Goal: Task Accomplishment & Management: Use online tool/utility

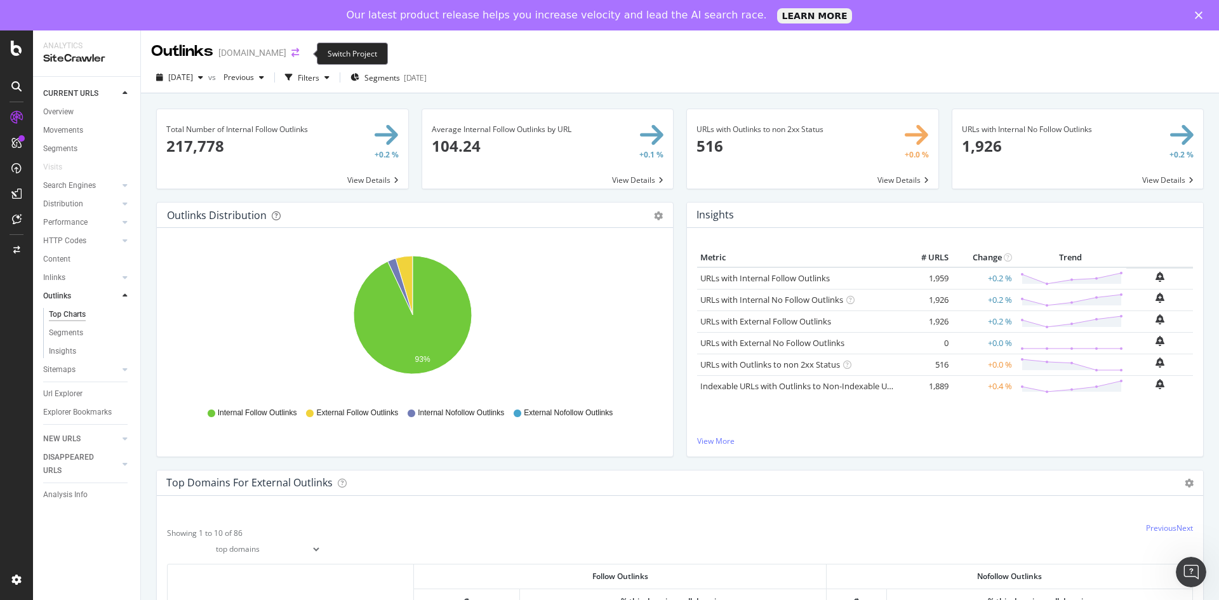
drag, startPoint x: 293, startPoint y: 56, endPoint x: 300, endPoint y: 53, distance: 7.4
click at [286, 56] on div "[DOMAIN_NAME]" at bounding box center [252, 52] width 68 height 13
click at [299, 53] on icon "arrow-right-arrow-left" at bounding box center [295, 52] width 8 height 9
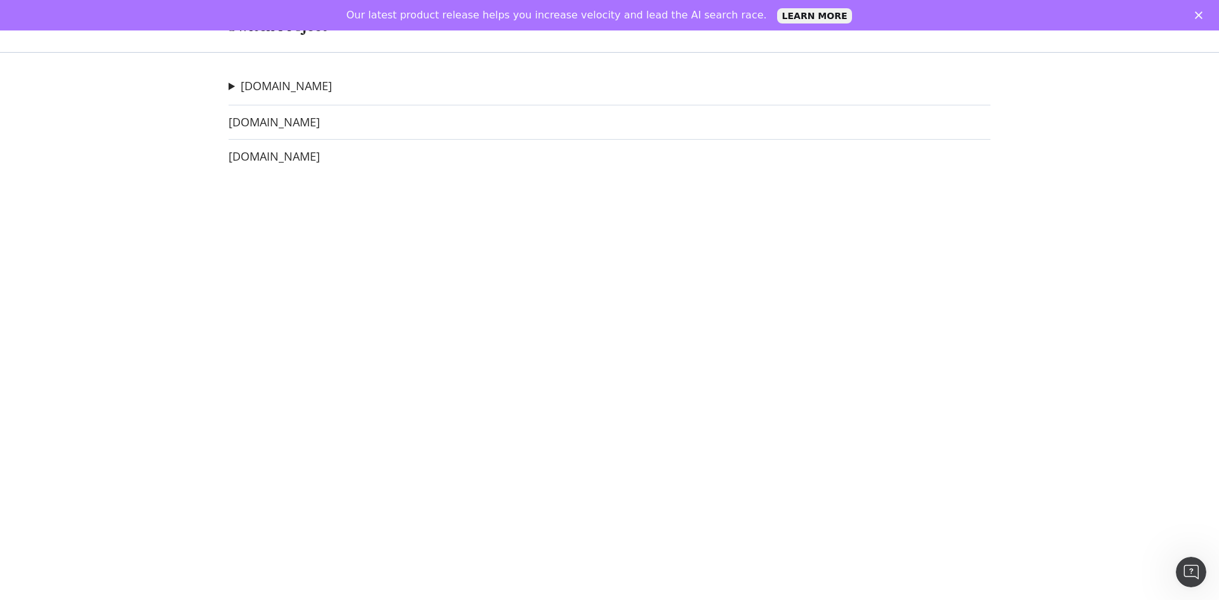
click at [280, 106] on div "[DOMAIN_NAME] group1auto - Competitor Crawl Ad-Hoc Project [DOMAIN_NAME] Ad-Hoc…" at bounding box center [609, 326] width 812 height 547
click at [284, 89] on link "[DOMAIN_NAME]" at bounding box center [286, 85] width 91 height 13
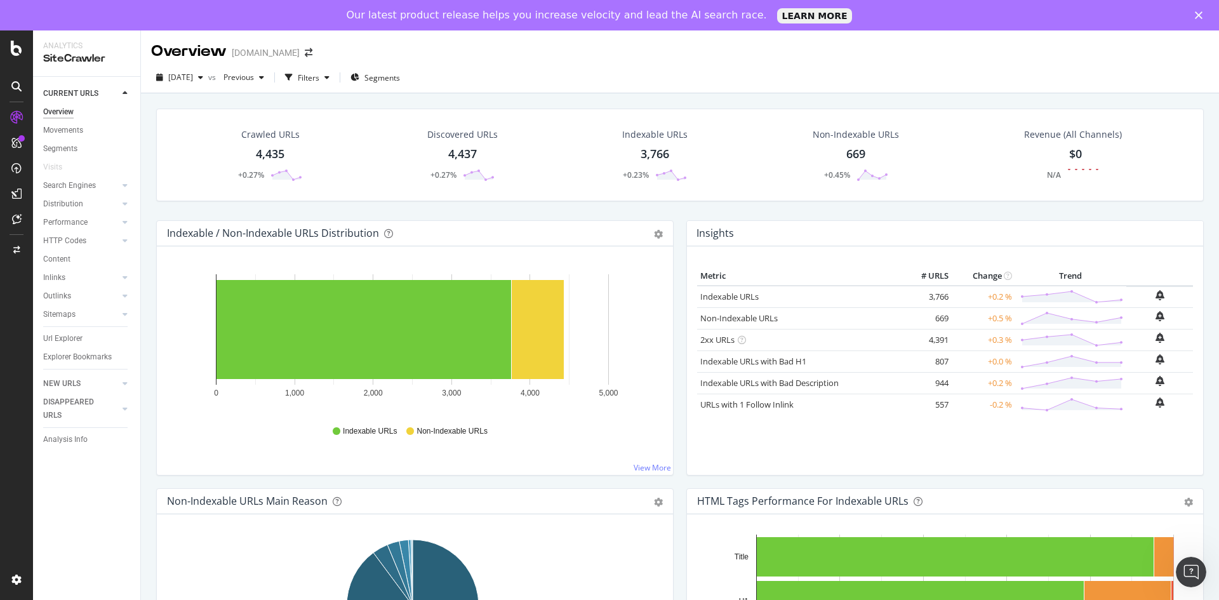
drag, startPoint x: 63, startPoint y: 290, endPoint x: 139, endPoint y: 308, distance: 78.3
click at [63, 290] on div "Outlinks" at bounding box center [57, 295] width 28 height 13
